Goal: Navigation & Orientation: Find specific page/section

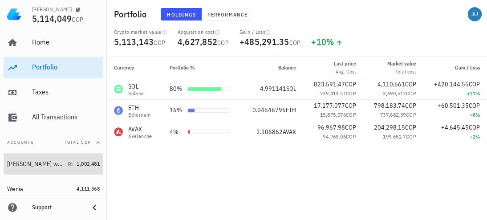
click at [31, 166] on div "[PERSON_NAME] wallet" at bounding box center [35, 164] width 57 height 8
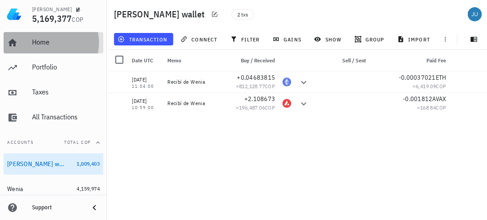
click at [42, 42] on div "Home" at bounding box center [66, 42] width 68 height 8
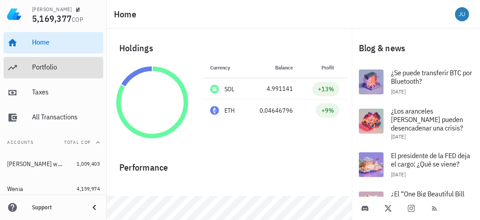
click at [45, 61] on div "Portfolio" at bounding box center [66, 67] width 68 height 20
